Goal: Task Accomplishment & Management: Use online tool/utility

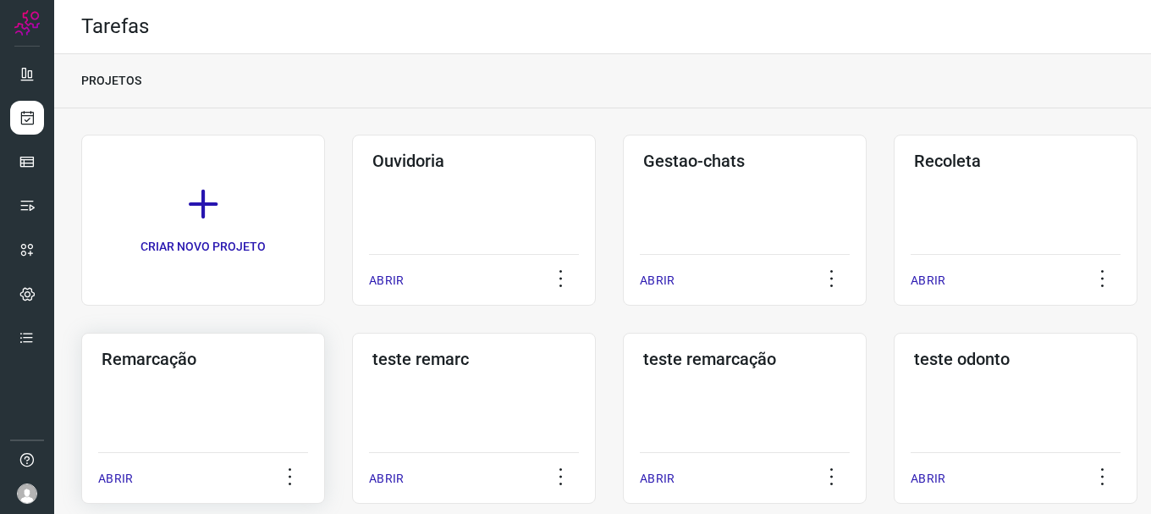
click at [352, 398] on div "Remarcação ABRIR" at bounding box center [474, 418] width 244 height 171
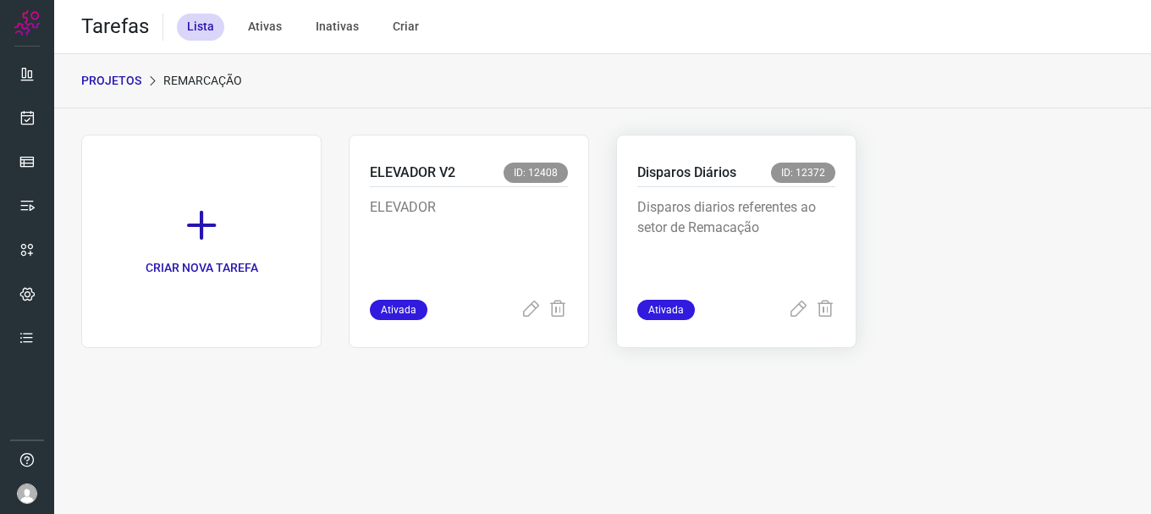
click at [771, 206] on p "Disparos diarios referentes ao setor de Remacação" at bounding box center [736, 239] width 198 height 85
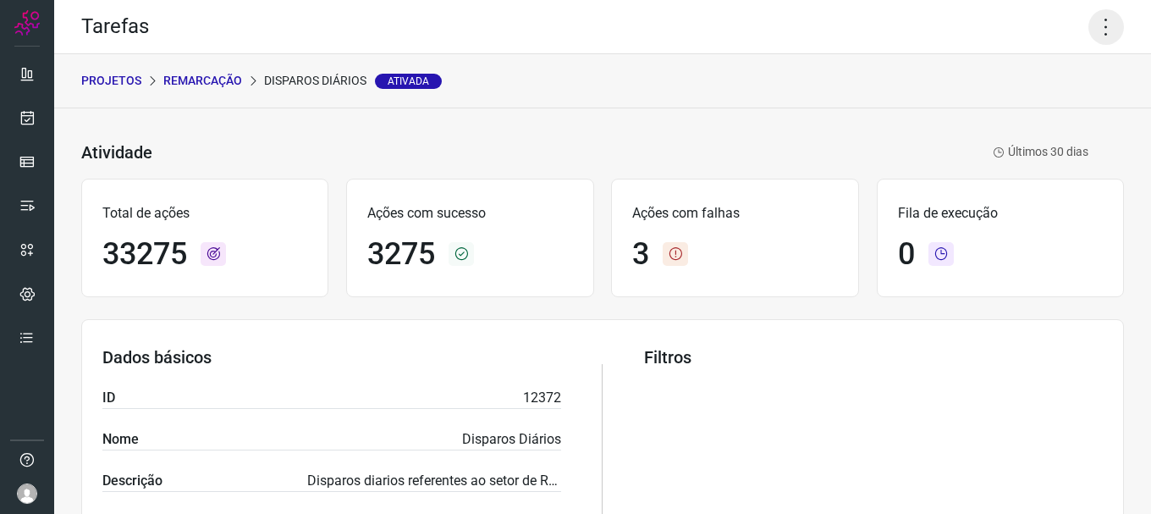
click at [1091, 32] on icon at bounding box center [1106, 27] width 36 height 36
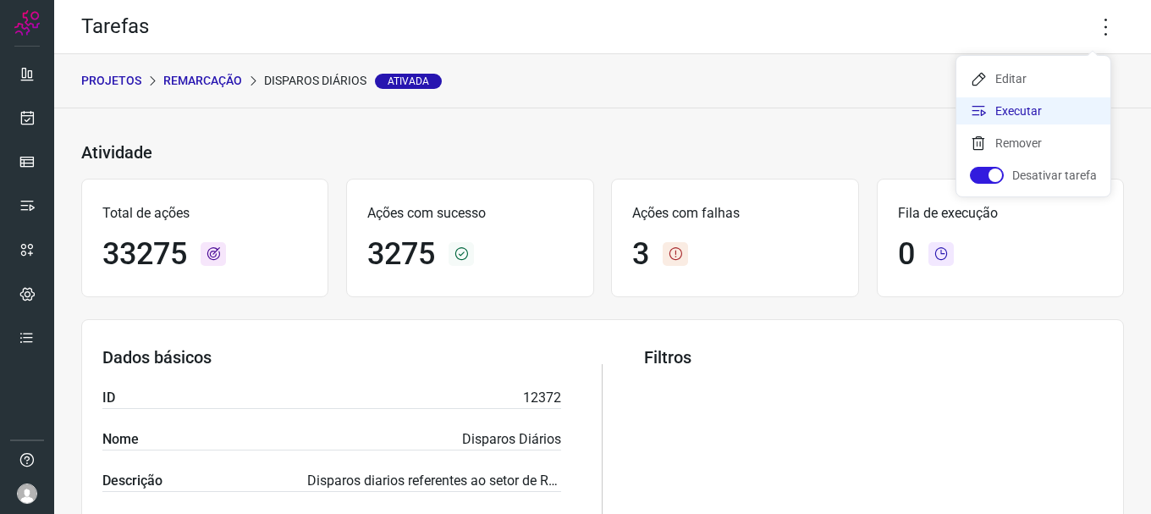
click at [1022, 120] on li "Executar" at bounding box center [1033, 110] width 154 height 27
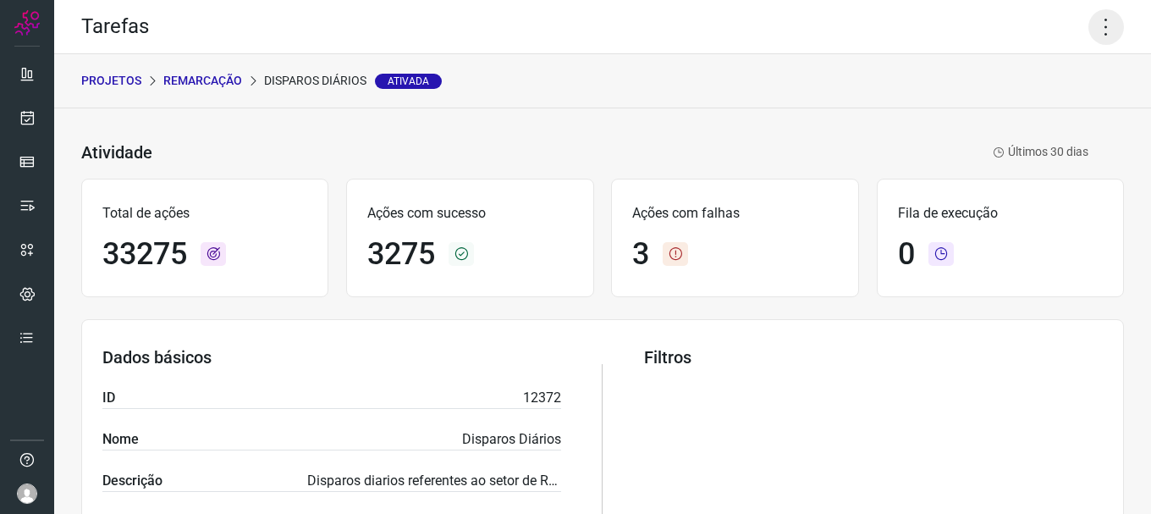
click at [1103, 18] on icon at bounding box center [1106, 27] width 36 height 36
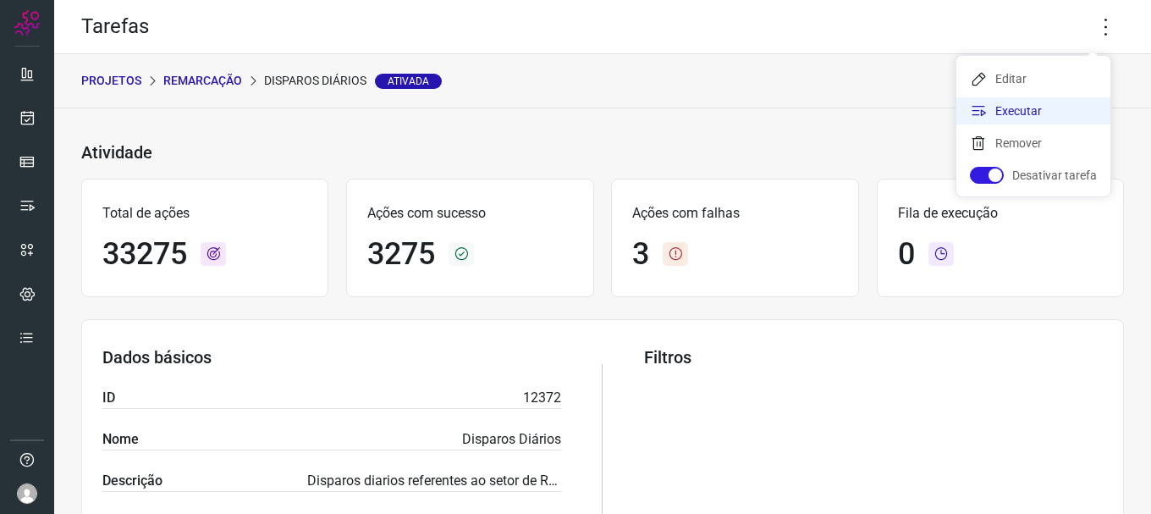
click at [1037, 112] on li "Executar" at bounding box center [1033, 110] width 154 height 27
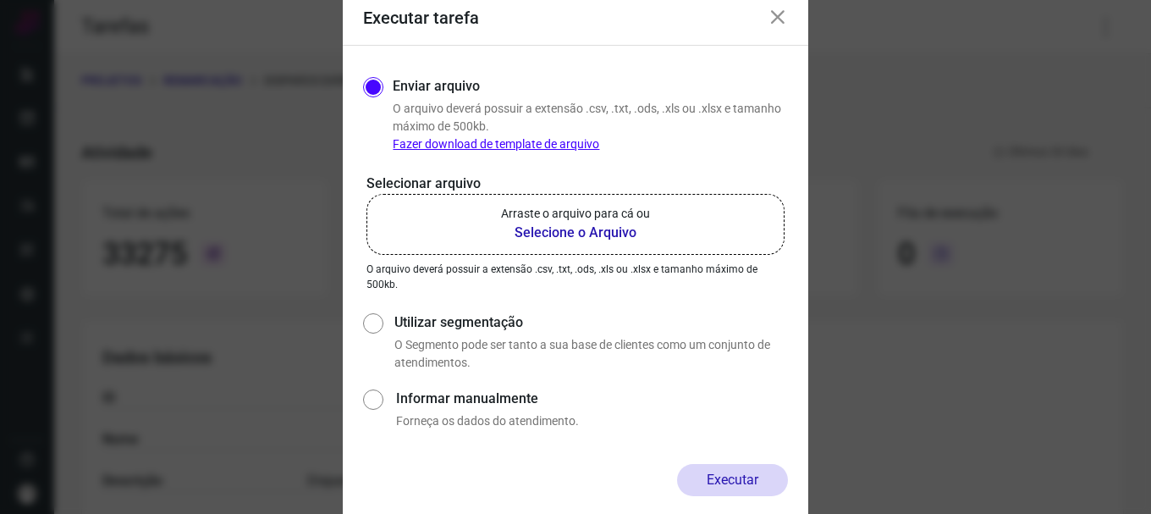
click at [630, 212] on p "Arraste o arquivo para cá ou" at bounding box center [575, 214] width 149 height 18
click at [0, 0] on input "Arraste o arquivo para cá ou Selecione o Arquivo" at bounding box center [0, 0] width 0 height 0
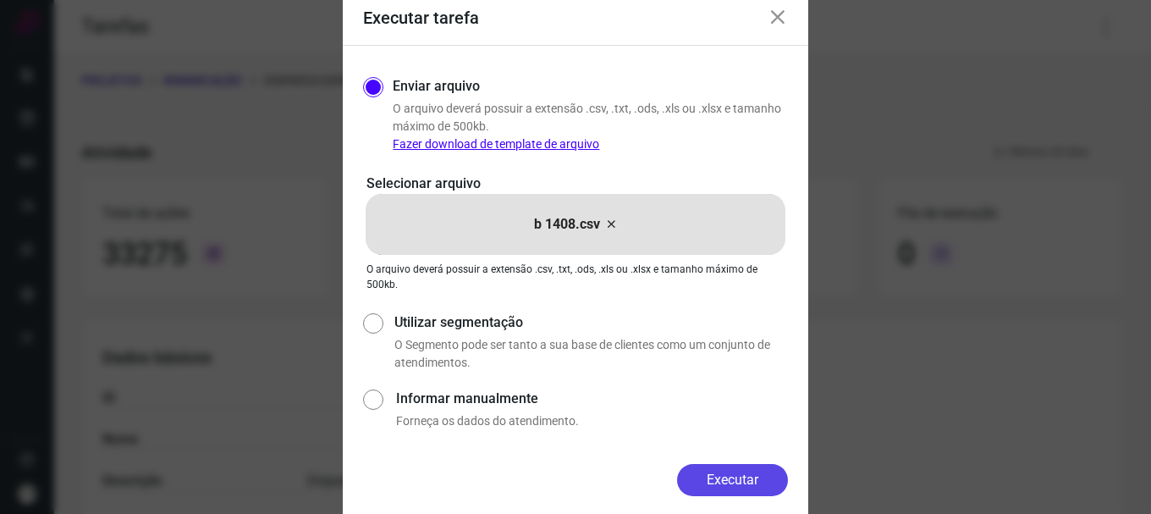
click at [734, 491] on button "Executar" at bounding box center [732, 480] width 111 height 32
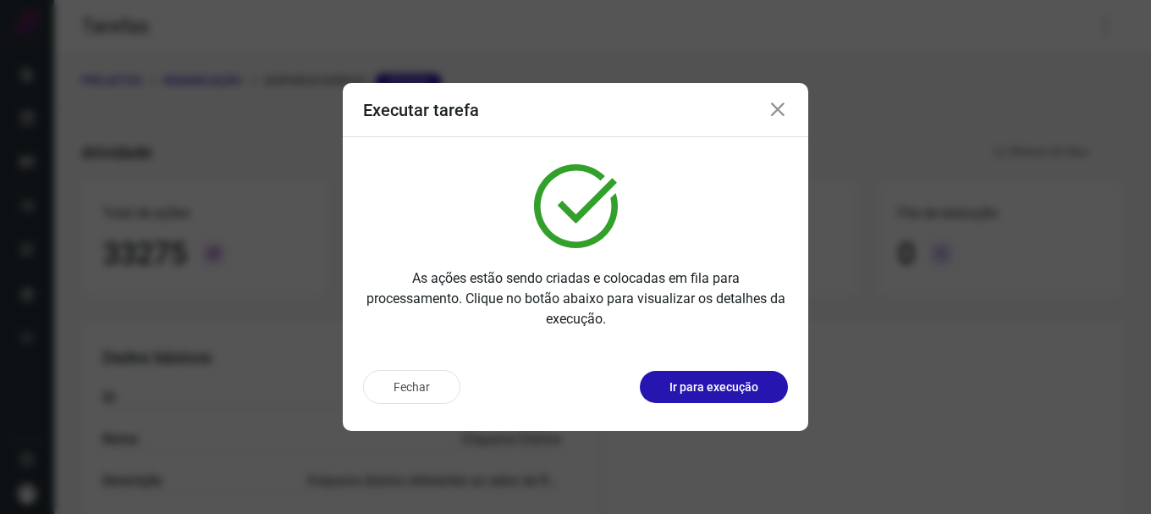
click at [719, 391] on p "Ir para execução" at bounding box center [713, 387] width 89 height 18
